Goal: Information Seeking & Learning: Learn about a topic

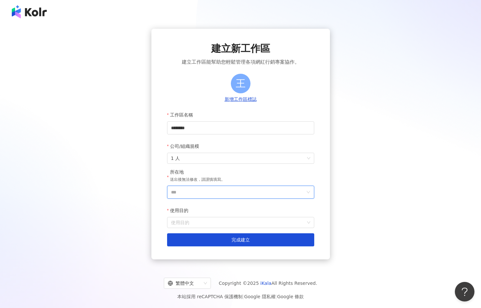
click at [237, 198] on input "***" at bounding box center [238, 192] width 134 height 12
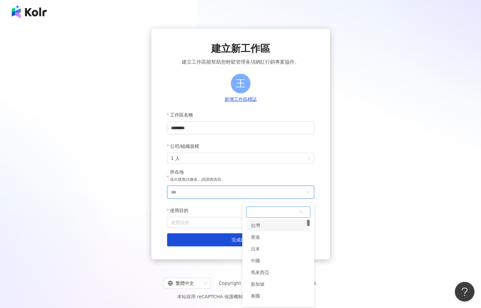
click at [265, 229] on div "台灣" at bounding box center [278, 226] width 63 height 12
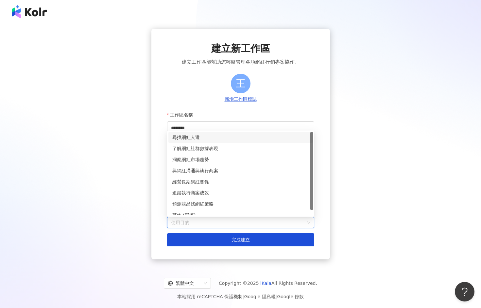
click at [255, 227] on input "使用目的" at bounding box center [240, 223] width 139 height 10
click at [215, 148] on div "了解網紅社群數據表現" at bounding box center [240, 148] width 137 height 7
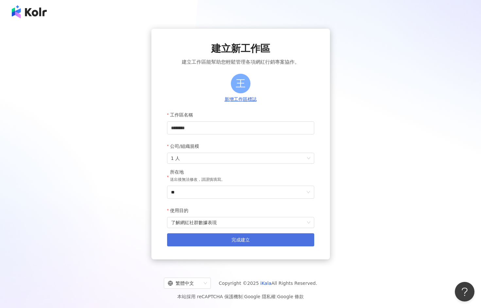
click at [216, 240] on button "完成建立" at bounding box center [240, 240] width 147 height 13
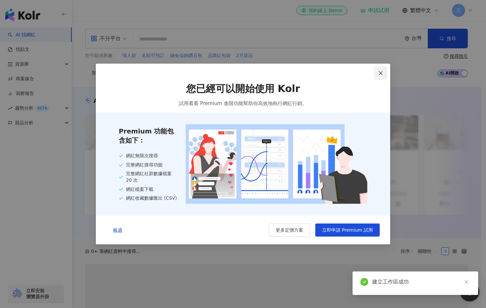
click at [381, 73] on icon "close" at bounding box center [380, 73] width 4 height 4
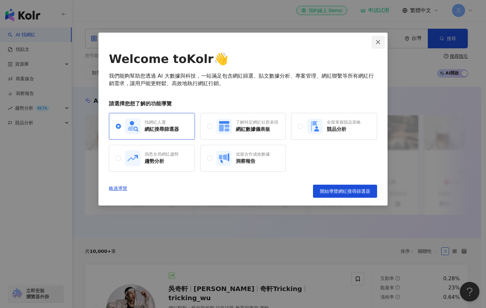
click at [380, 41] on icon "close" at bounding box center [377, 42] width 5 height 5
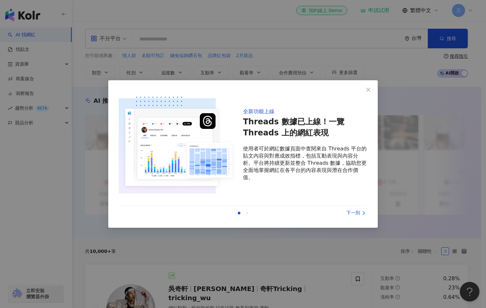
click at [344, 40] on div "全新功能上線 Threads 數據已上線！一覽 Threads 上的網紅表現 使用者可於網紅數據頁面中查閱來自 Threads 平台的貼文內容與對應成效指標，…" at bounding box center [243, 154] width 486 height 308
click at [370, 88] on icon "close" at bounding box center [368, 90] width 4 height 4
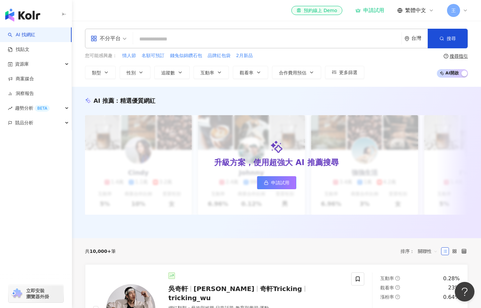
click at [282, 41] on input "search" at bounding box center [267, 39] width 263 height 12
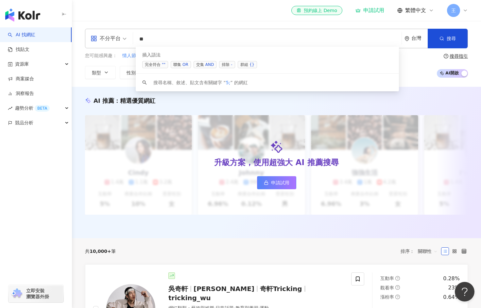
type input "*"
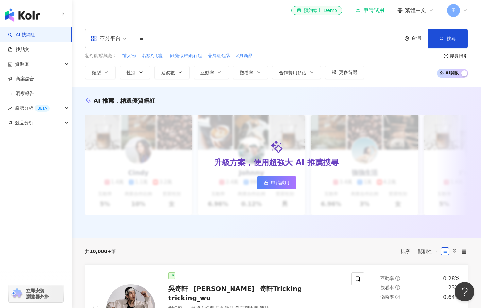
type input "*"
type input "***"
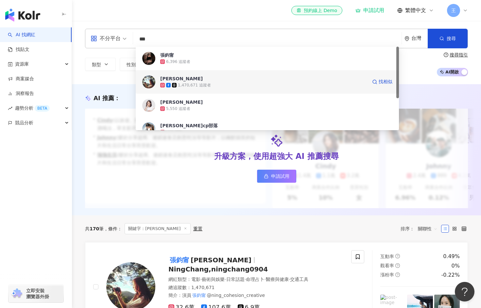
click at [239, 80] on span "張鈞甯Ning Chang" at bounding box center [263, 78] width 207 height 7
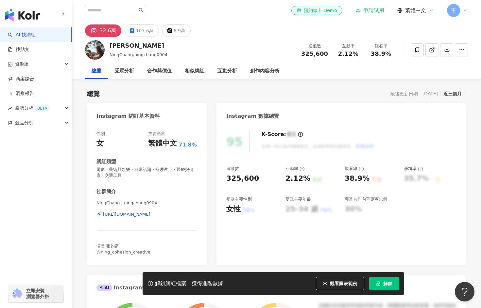
click at [387, 287] on span "解鎖" at bounding box center [387, 283] width 9 height 5
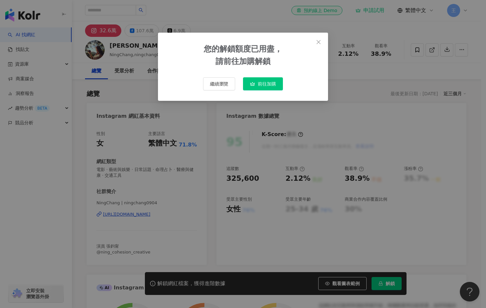
click at [260, 84] on span "前往加購" at bounding box center [266, 83] width 18 height 5
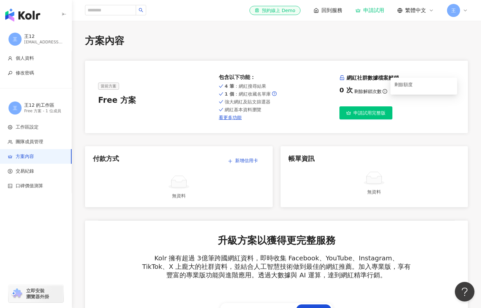
click at [382, 92] on icon "info-circle" at bounding box center [384, 91] width 5 height 5
click at [363, 115] on span "申請試用完整版" at bounding box center [369, 112] width 32 height 5
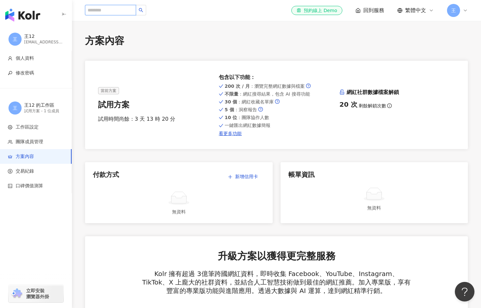
click at [101, 9] on input "search" at bounding box center [110, 10] width 51 height 10
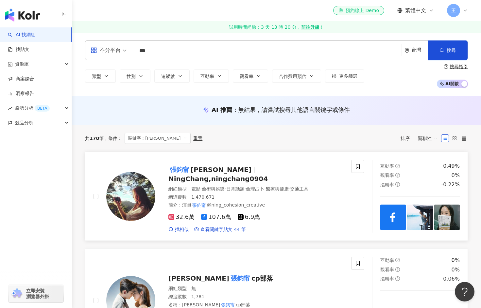
click at [146, 197] on img at bounding box center [130, 196] width 49 height 49
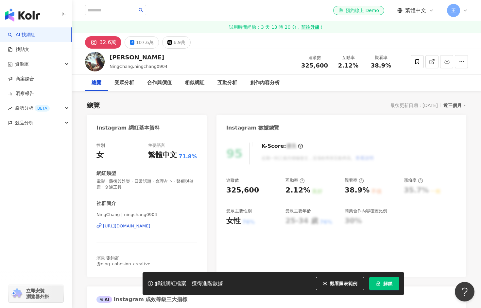
click at [377, 286] on icon "lock" at bounding box center [378, 284] width 5 height 5
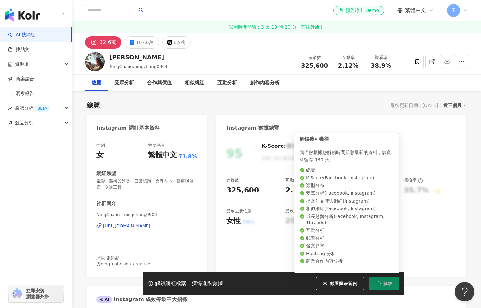
click at [385, 283] on span "解鎖" at bounding box center [387, 283] width 9 height 5
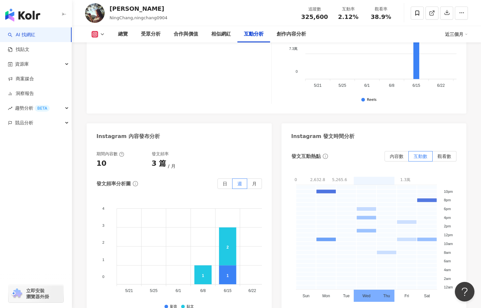
scroll to position [1307, 0]
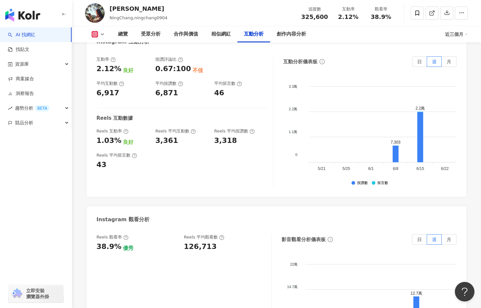
click at [95, 36] on icon at bounding box center [95, 35] width 4 height 4
click at [112, 60] on button "Facebook" at bounding box center [108, 61] width 39 height 9
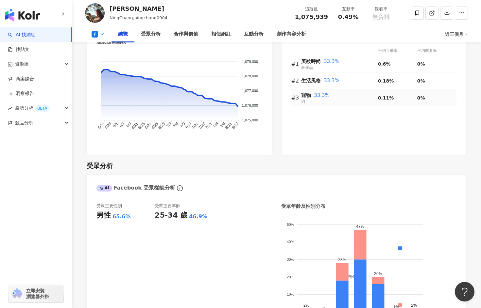
scroll to position [392, 0]
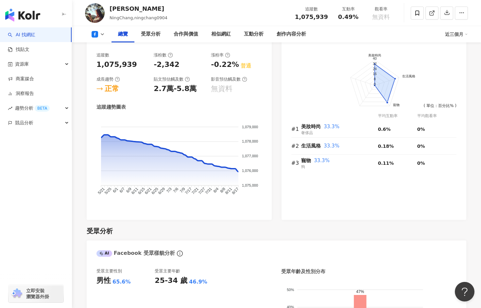
drag, startPoint x: 243, startPoint y: 127, endPoint x: 258, endPoint y: 129, distance: 15.4
click at [258, 129] on icon "1,079,000 1,079,000 1,078,000 1,078,000 1,077,000 1,077,000 1,076,000 1,076,000…" at bounding box center [178, 161] width 165 height 88
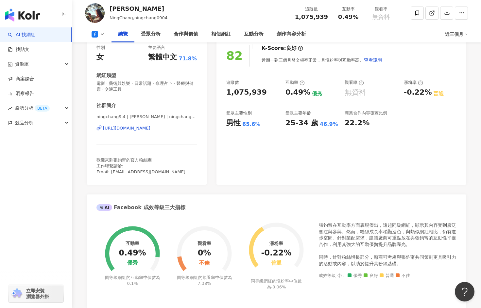
scroll to position [0, 0]
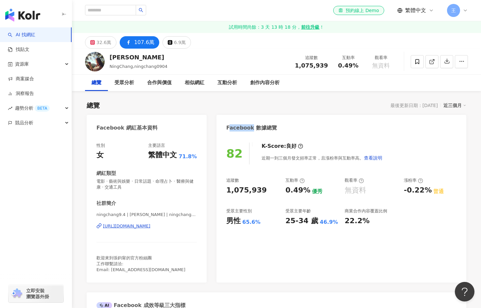
drag, startPoint x: 228, startPoint y: 129, endPoint x: 251, endPoint y: 129, distance: 22.9
click at [251, 129] on div "Facebook 數據總覽" at bounding box center [251, 127] width 51 height 7
click at [245, 128] on div "Facebook 數據總覽" at bounding box center [251, 127] width 51 height 7
drag, startPoint x: 250, startPoint y: 129, endPoint x: 225, endPoint y: 129, distance: 25.2
click at [225, 129] on div "Facebook 數據總覽" at bounding box center [341, 125] width 250 height 21
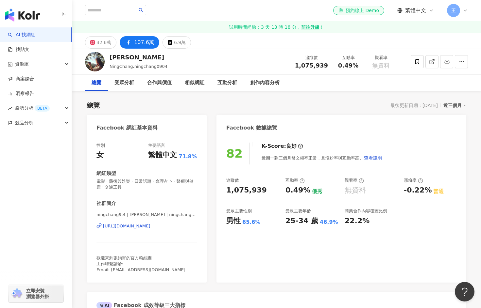
click at [252, 128] on div "Facebook 數據總覽" at bounding box center [251, 127] width 51 height 7
drag, startPoint x: 250, startPoint y: 129, endPoint x: 271, endPoint y: 127, distance: 21.3
click at [271, 127] on div "Facebook 數據總覽" at bounding box center [251, 127] width 51 height 7
click at [256, 127] on div "Facebook 數據總覽" at bounding box center [251, 127] width 51 height 7
drag, startPoint x: 254, startPoint y: 129, endPoint x: 272, endPoint y: 128, distance: 17.7
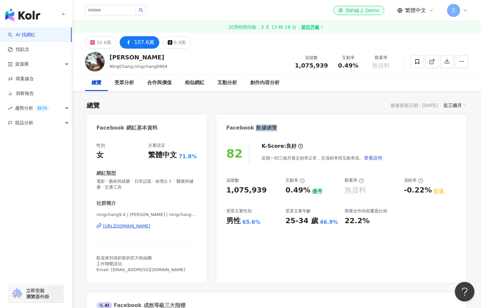
click at [272, 128] on div "Facebook 數據總覽" at bounding box center [251, 127] width 51 height 7
drag, startPoint x: 250, startPoint y: 130, endPoint x: 212, endPoint y: 133, distance: 38.4
drag, startPoint x: 152, startPoint y: 129, endPoint x: 84, endPoint y: 131, distance: 68.3
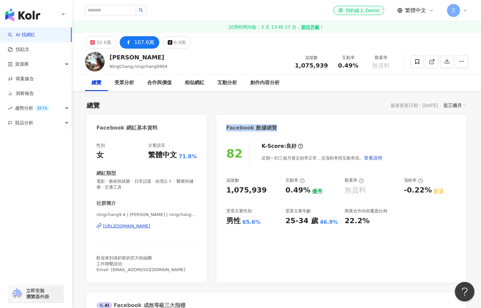
drag, startPoint x: 271, startPoint y: 129, endPoint x: 226, endPoint y: 131, distance: 45.2
click at [226, 131] on div "Facebook 數據總覽" at bounding box center [251, 127] width 51 height 7
drag, startPoint x: 156, startPoint y: 128, endPoint x: 81, endPoint y: 127, distance: 74.2
drag, startPoint x: 266, startPoint y: 129, endPoint x: 225, endPoint y: 130, distance: 40.8
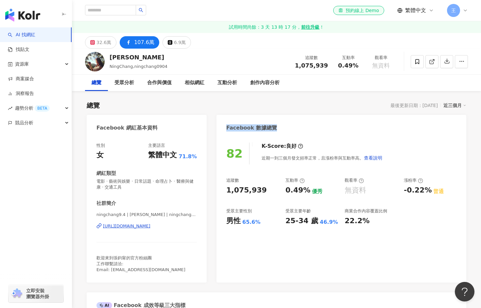
click at [225, 130] on div "Facebook 數據總覽" at bounding box center [341, 125] width 250 height 21
click at [229, 129] on div "Facebook 數據總覽" at bounding box center [251, 127] width 51 height 7
drag, startPoint x: 227, startPoint y: 130, endPoint x: 249, endPoint y: 134, distance: 22.6
click at [249, 134] on div "Facebook 數據總覽" at bounding box center [341, 125] width 250 height 21
drag, startPoint x: 253, startPoint y: 130, endPoint x: 272, endPoint y: 131, distance: 19.0
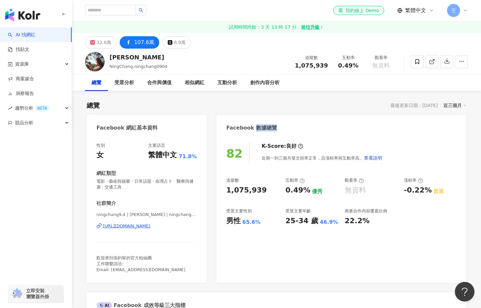
click at [272, 131] on div "Facebook 數據總覽" at bounding box center [251, 127] width 51 height 7
click at [264, 130] on div "Facebook 數據總覽" at bounding box center [251, 127] width 51 height 7
click at [39, 170] on div "button" at bounding box center [36, 151] width 72 height 43
click at [121, 10] on input "search" at bounding box center [110, 10] width 51 height 10
type input "**"
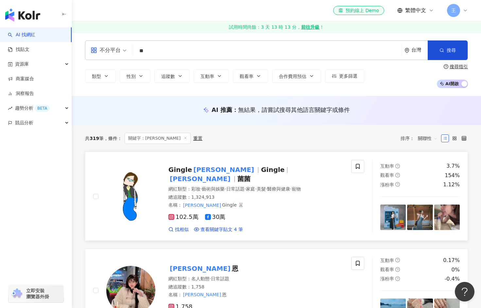
click at [135, 186] on img at bounding box center [130, 196] width 49 height 49
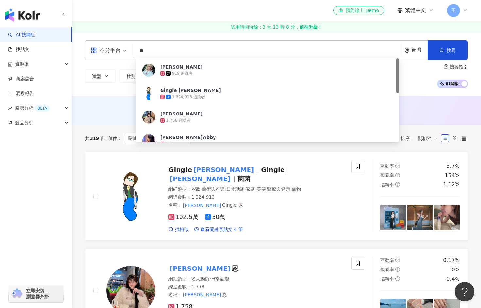
click at [217, 51] on input "**" at bounding box center [267, 51] width 263 height 12
drag, startPoint x: 217, startPoint y: 51, endPoint x: 108, endPoint y: 43, distance: 109.0
click at [108, 43] on div "不分平台 ** 台灣 搜尋 e5bedfdf-6eb3-4c0e-a1eb-c1bb8b0045bc 王淨 919 追蹤者 Gingle 王淨 1,324,9…" at bounding box center [276, 51] width 383 height 20
type input "***"
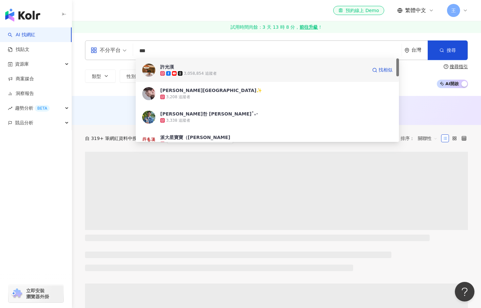
click at [231, 72] on div "3,058,854 追蹤者" at bounding box center [263, 73] width 207 height 7
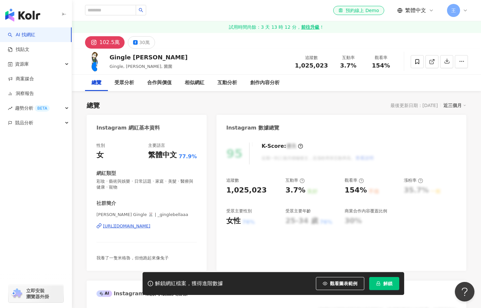
click at [221, 60] on div "Gingle 王淨 Gingle, 王淨, 菌菌 追蹤數 1,025,023 互動率 3.7% 觀看率 154%" at bounding box center [276, 62] width 409 height 26
drag, startPoint x: 208, startPoint y: 15, endPoint x: 155, endPoint y: 2, distance: 54.5
click at [155, 2] on div "el-icon-cs 預約線上 Demo 繁體中文 王" at bounding box center [276, 10] width 383 height 21
click at [289, 239] on div "95 K-Score : 優良 近期一到三個月積極發文，且漲粉率與互動率高。 查看說明 追蹤數 1,025,023 互動率 3.7% 良好 觀看率 154% …" at bounding box center [341, 203] width 250 height 135
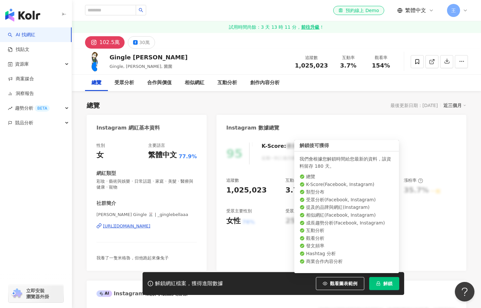
click at [384, 285] on span "解鎖" at bounding box center [387, 283] width 9 height 5
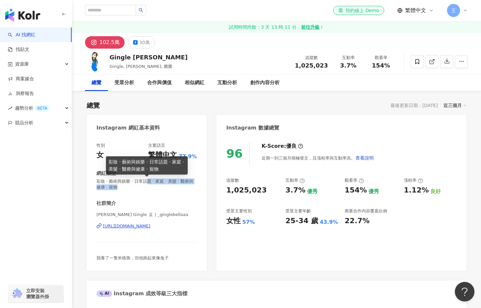
drag, startPoint x: 151, startPoint y: 178, endPoint x: 151, endPoint y: 187, distance: 8.8
click at [151, 187] on span "彩妝 · 藝術與娛樂 · 日常話題 · 家庭 · 美髮 · 醫療與健康 · 寵物" at bounding box center [146, 185] width 100 height 12
click at [128, 185] on span "彩妝 · 藝術與娛樂 · 日常話題 · 家庭 · 美髮 · 醫療與健康 · 寵物" at bounding box center [146, 185] width 100 height 12
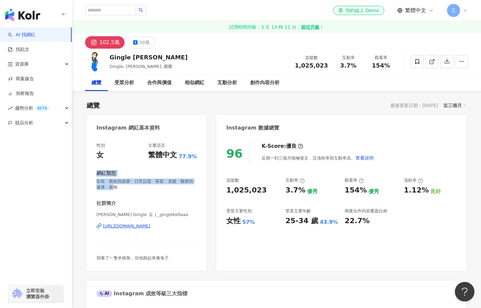
drag, startPoint x: 124, startPoint y: 190, endPoint x: 96, endPoint y: 177, distance: 31.0
click at [96, 177] on div "性別 女 主要語言 繁體中文 77.9% 網紅類型 彩妝 · 藝術與娛樂 · 日常話題 · 家庭 · 美髮 · 醫療與健康 · 寵物 社群簡介 王淨 Ging…" at bounding box center [147, 203] width 120 height 135
click at [102, 174] on div "網紅類型" at bounding box center [106, 173] width 20 height 7
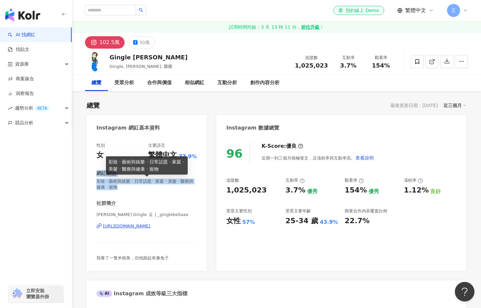
drag, startPoint x: 97, startPoint y: 175, endPoint x: 169, endPoint y: 193, distance: 74.0
click at [155, 189] on div "網紅類型 彩妝 · 藝術與娛樂 · 日常話題 · 家庭 · 美髮 · 醫療與健康 · 寵物" at bounding box center [146, 180] width 100 height 20
click at [170, 194] on div "性別 女 主要語言 繁體中文 77.9% 網紅類型 彩妝 · 藝術與娛樂 · 日常話題 · 家庭 · 美髮 · 醫療與健康 · 寵物 社群簡介 王淨 Ging…" at bounding box center [146, 202] width 100 height 119
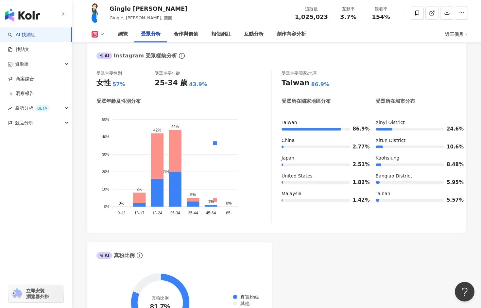
scroll to position [555, 0]
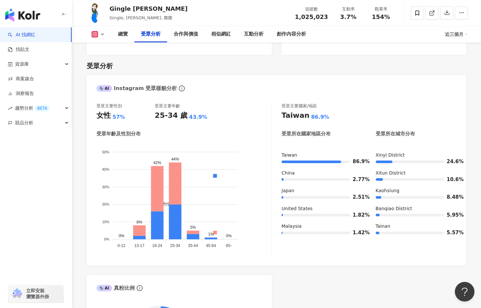
click at [51, 161] on div "button" at bounding box center [36, 151] width 72 height 43
click at [32, 181] on div "AI 找網紅 找貼文 資源庫 商案媒合 洞察報告 趨勢分析 BETA 競品分析 立即安裝 瀏覽器外掛" at bounding box center [36, 167] width 72 height 281
click at [93, 35] on icon at bounding box center [95, 35] width 4 height 4
click at [107, 64] on button "Facebook" at bounding box center [108, 61] width 39 height 9
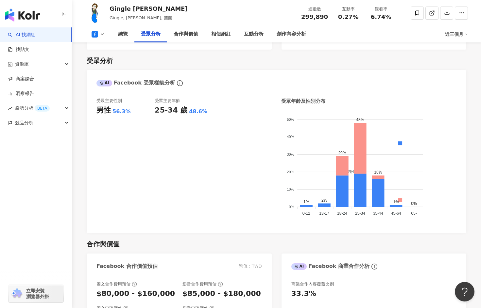
scroll to position [550, 0]
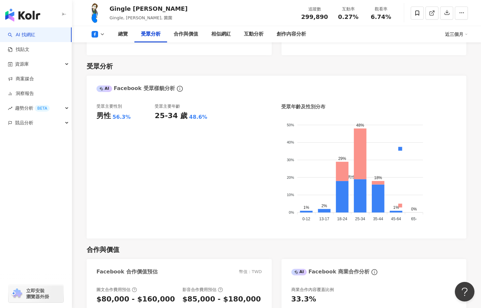
click at [214, 75] on div "受眾分析 AI Facebook 受眾樣貌分析 受眾主要性別 男性 56.3% 受眾主要年齡 25-34 歲 48.6% 受眾年齡及性別分布 男性 女性 50…" at bounding box center [276, 147] width 379 height 184
click at [41, 181] on div "AI 找網紅 找貼文 資源庫 商案媒合 洞察報告 趨勢分析 BETA 競品分析 立即安裝 瀏覽器外掛" at bounding box center [36, 167] width 72 height 281
click at [31, 170] on div "button" at bounding box center [36, 151] width 72 height 43
click at [47, 171] on div "button" at bounding box center [36, 151] width 72 height 43
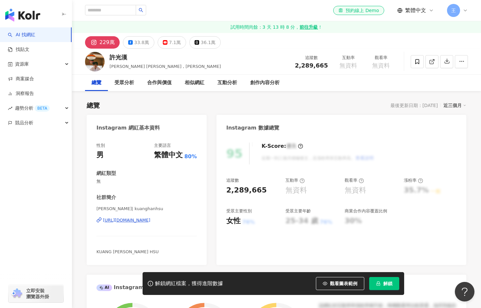
click at [383, 285] on span "解鎖" at bounding box center [387, 283] width 9 height 5
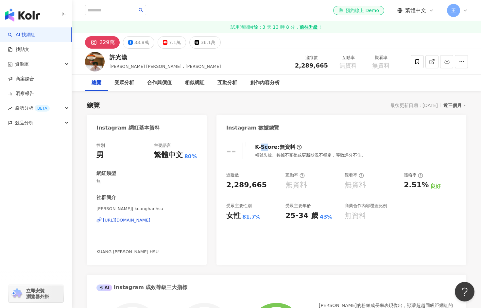
drag, startPoint x: 264, startPoint y: 147, endPoint x: 259, endPoint y: 151, distance: 6.4
click at [259, 151] on div "K-Score : 無資料" at bounding box center [278, 147] width 47 height 7
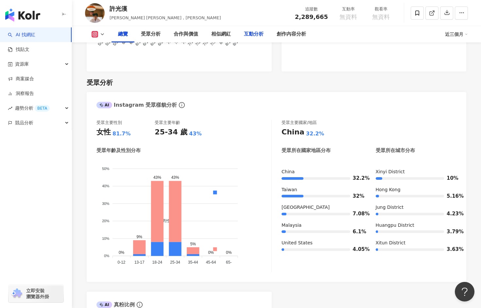
scroll to position [555, 0]
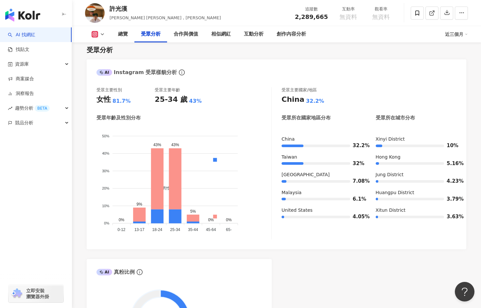
click at [43, 157] on div "button" at bounding box center [36, 151] width 72 height 43
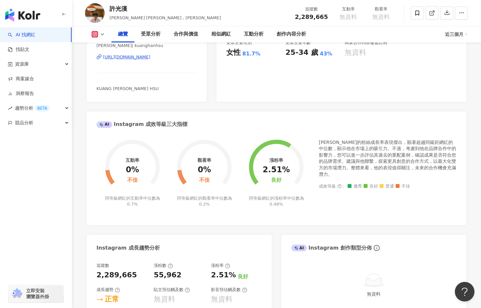
scroll to position [0, 0]
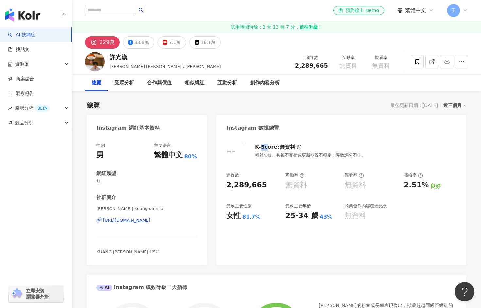
click at [262, 150] on div "K-Score : 無資料" at bounding box center [278, 147] width 47 height 7
click at [269, 150] on div "K-Score : 無資料" at bounding box center [278, 147] width 47 height 7
click at [135, 46] on div "33.8萬" at bounding box center [141, 42] width 15 height 9
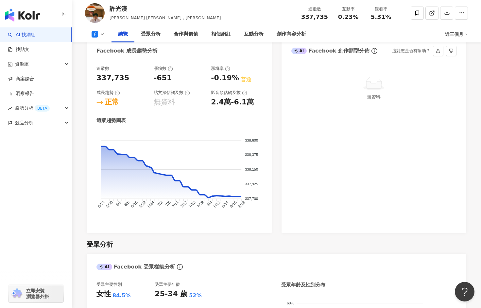
scroll to position [523, 0]
